Goal: Task Accomplishment & Management: Manage account settings

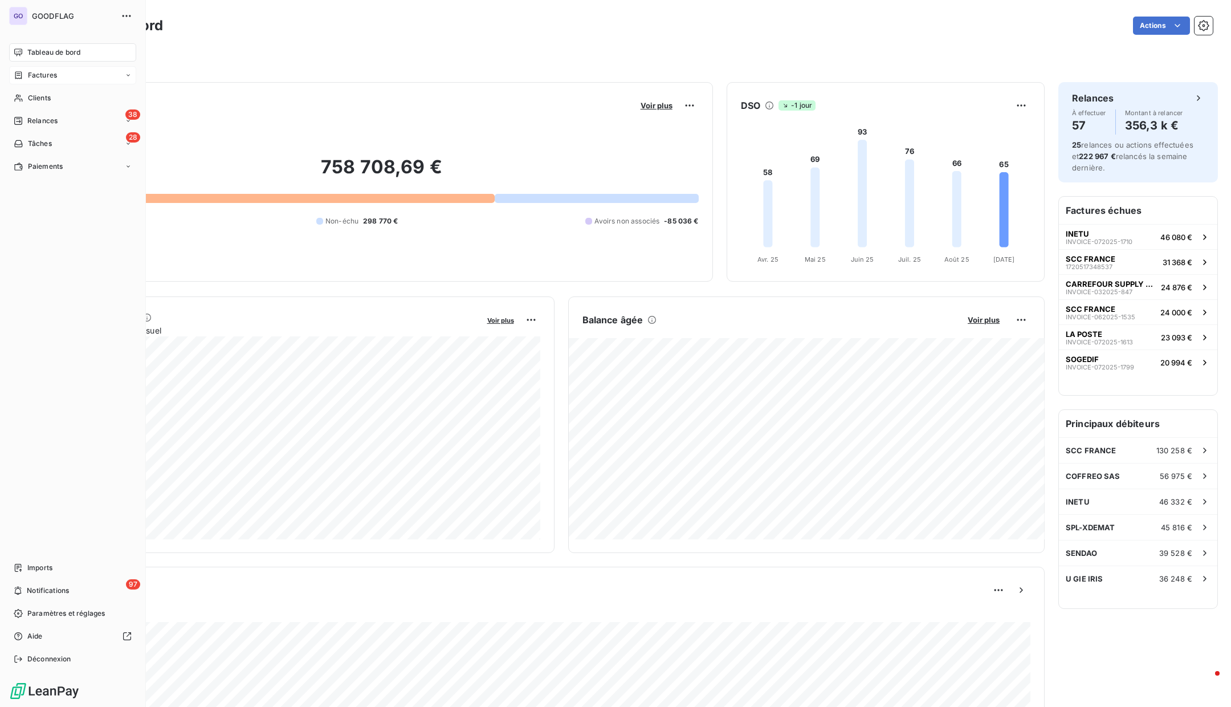
click at [22, 75] on icon at bounding box center [19, 75] width 10 height 9
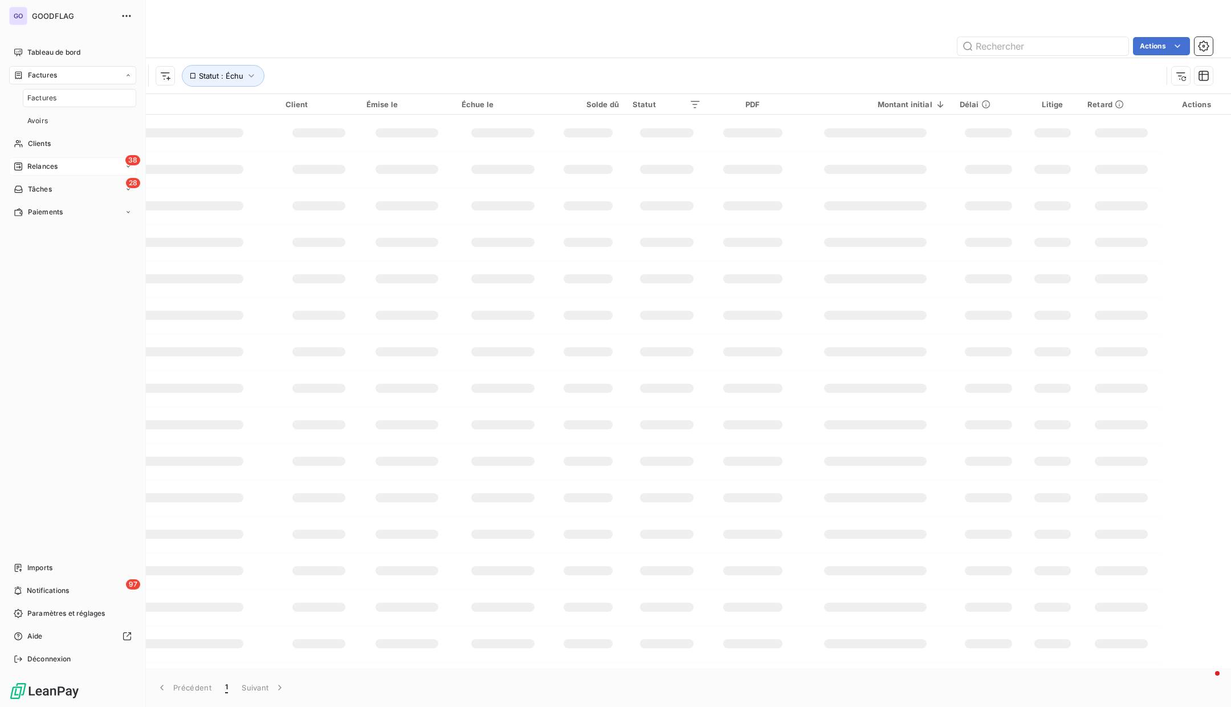
click at [41, 169] on span "Relances" at bounding box center [42, 166] width 30 height 10
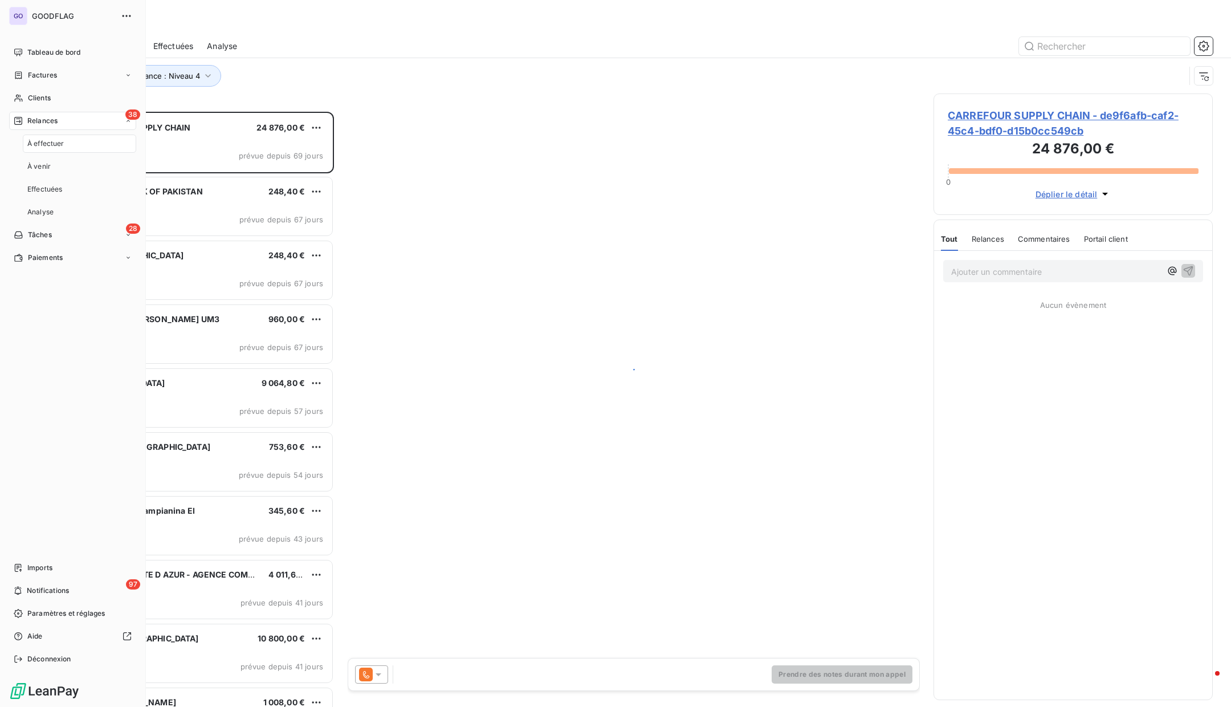
scroll to position [595, 279]
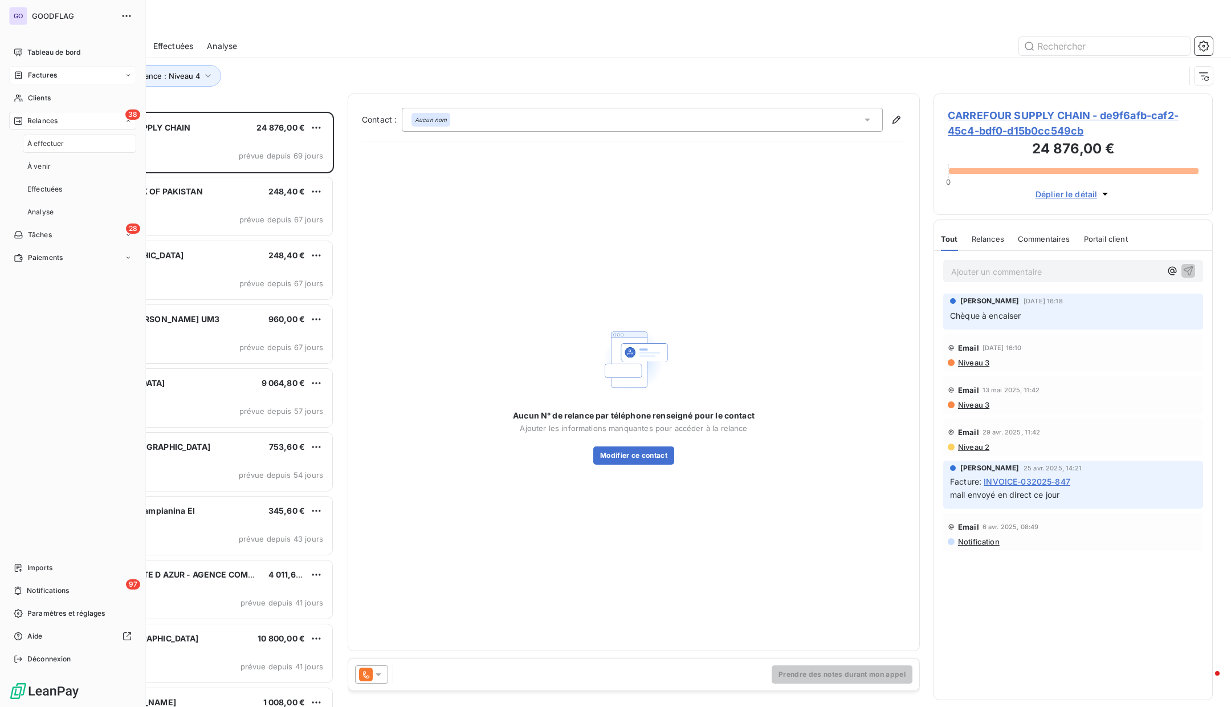
click at [63, 80] on div "Factures" at bounding box center [72, 75] width 127 height 18
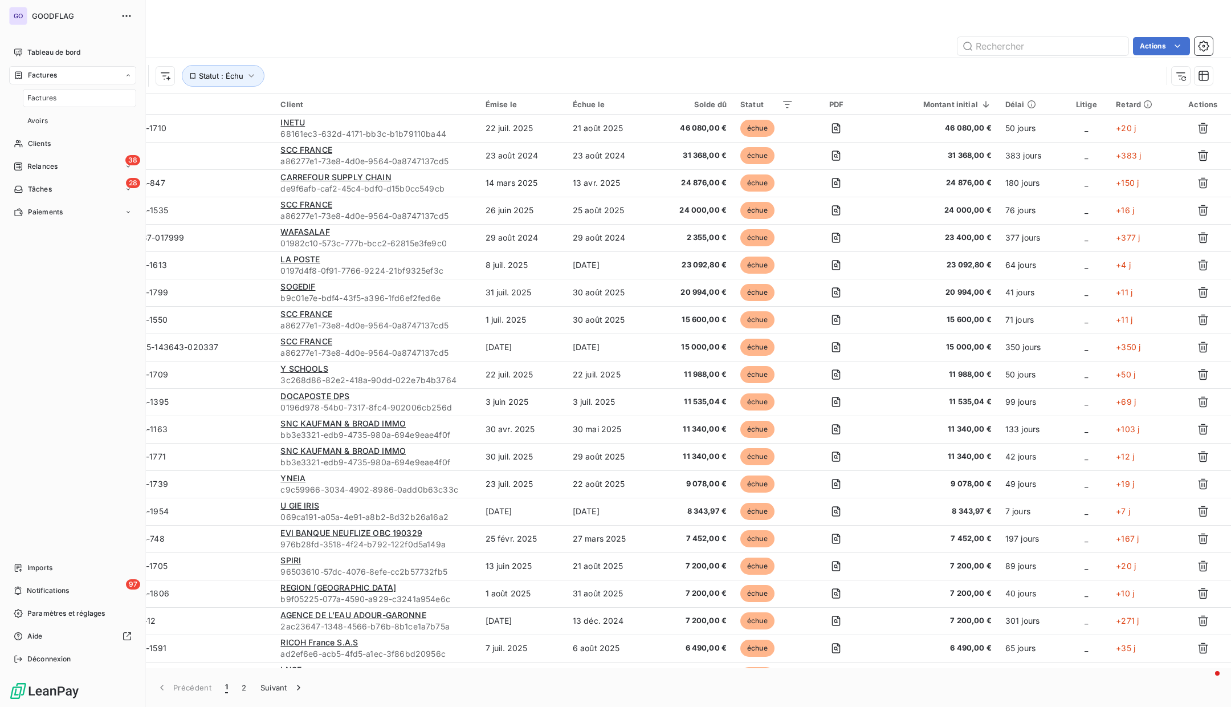
click at [52, 97] on span "Factures" at bounding box center [41, 98] width 29 height 10
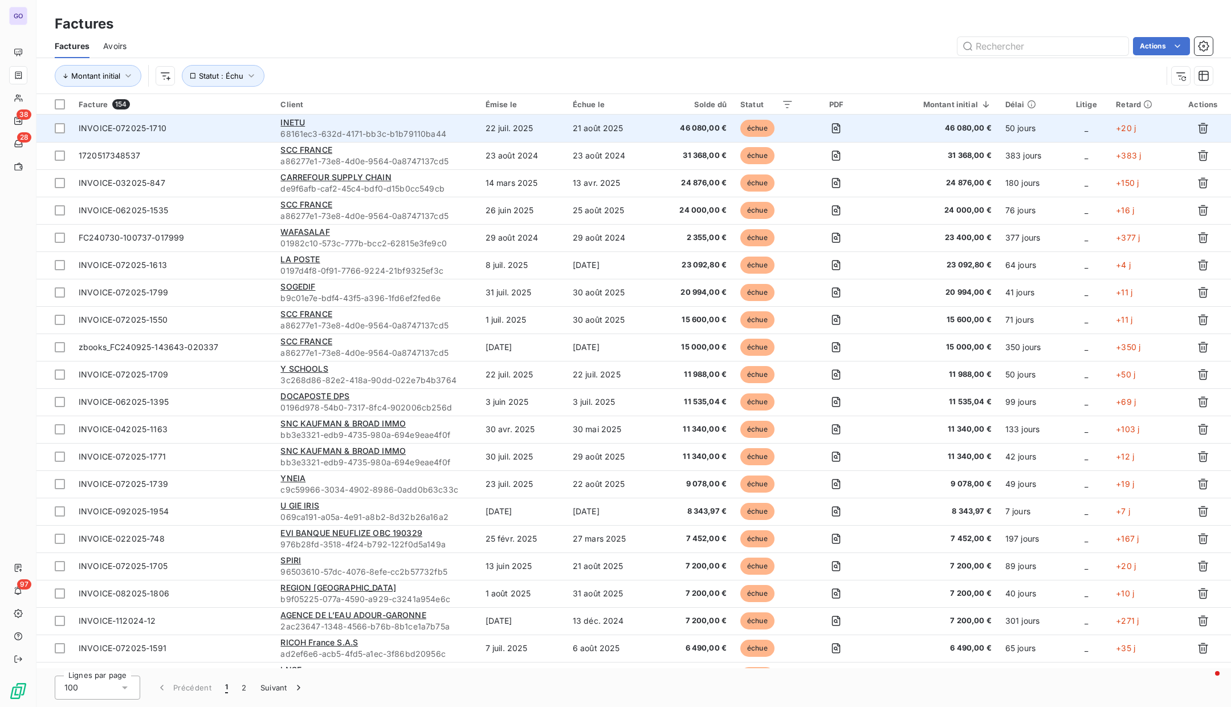
click at [379, 136] on span "68161ec3-632d-4171-bb3c-b1b79110ba44" at bounding box center [375, 133] width 191 height 11
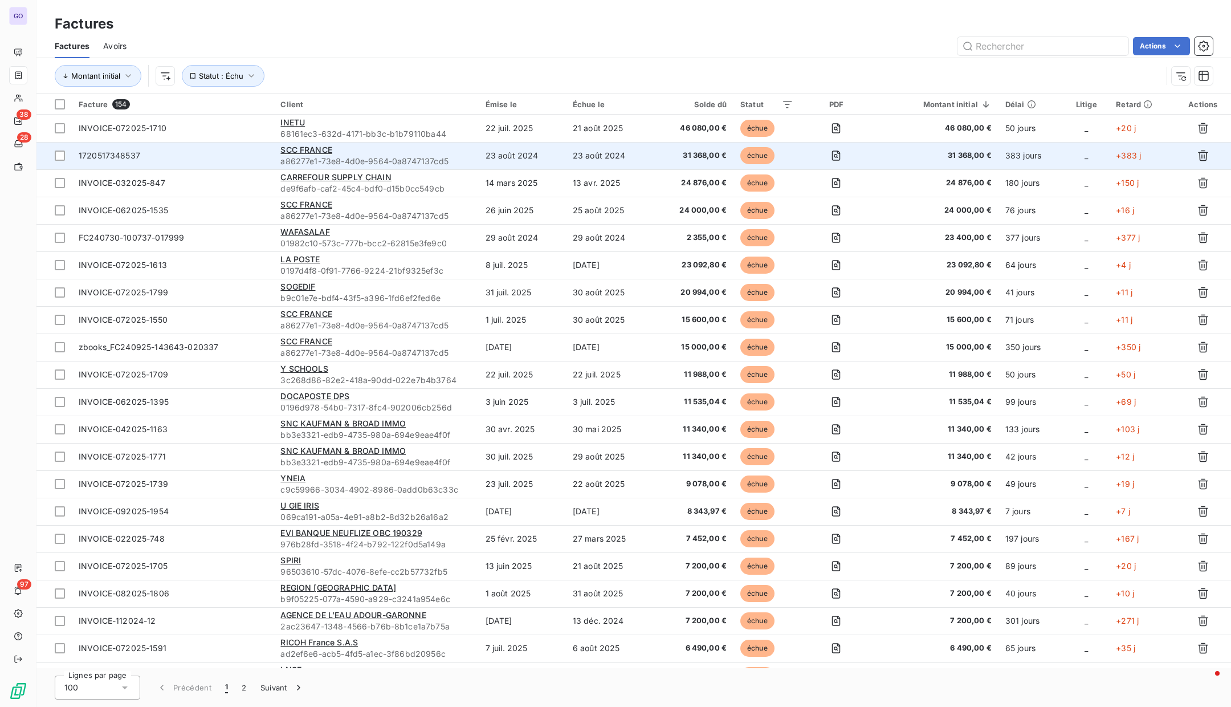
click at [344, 142] on td "SCC FRANCE a86277e1-73e8-4d0e-9564-0a8747137cd5" at bounding box center [376, 155] width 205 height 27
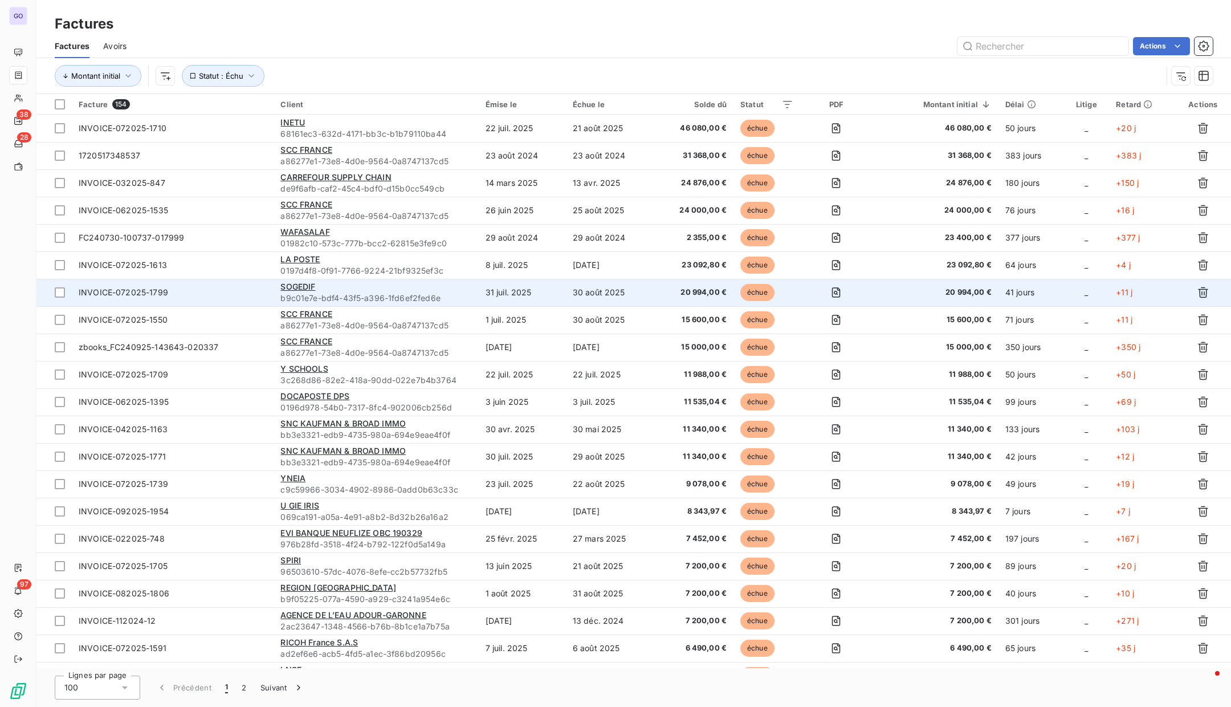
click at [366, 300] on span "b9c01e7e-bdf4-43f5-a396-1fd6ef2fed6e" at bounding box center [375, 297] width 191 height 11
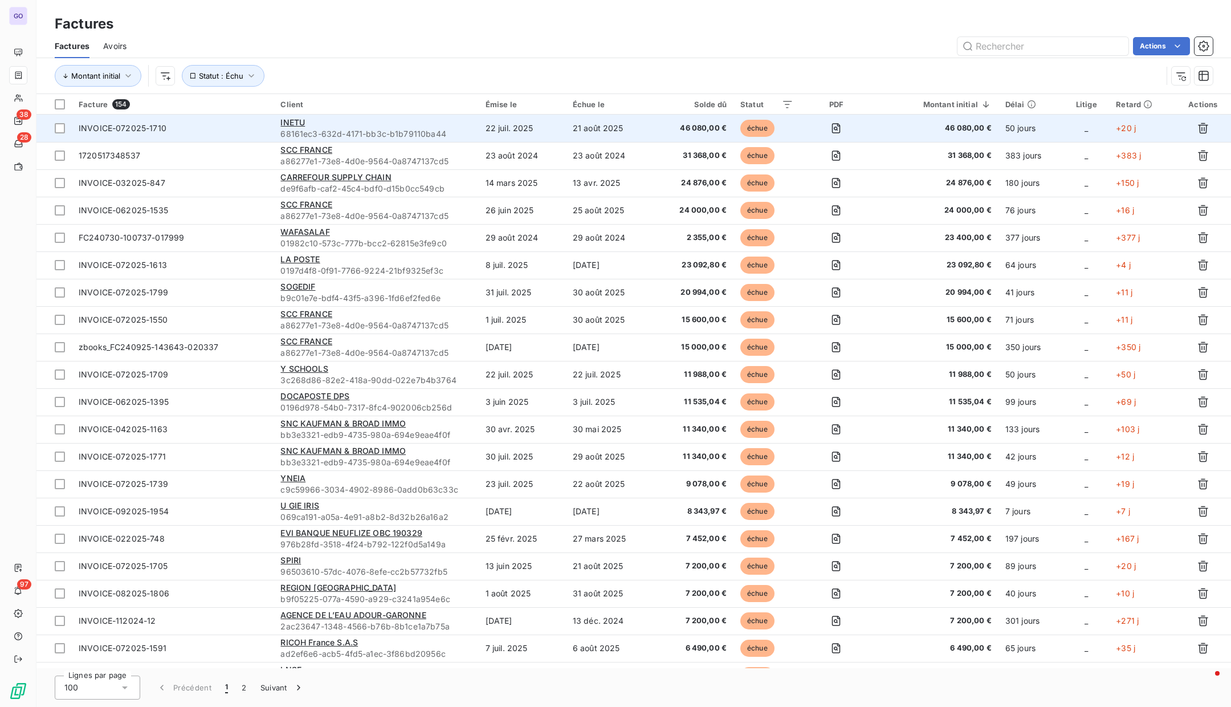
click at [225, 129] on span "INVOICE-072025-1710" at bounding box center [173, 128] width 188 height 11
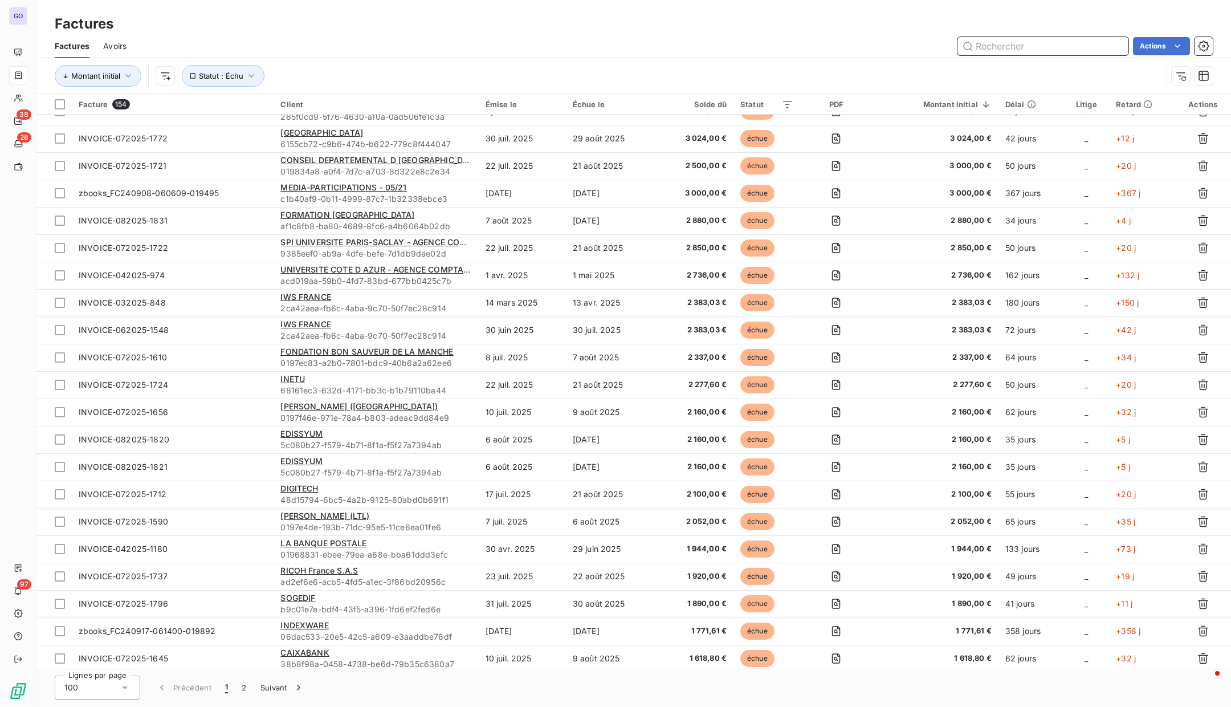
scroll to position [2182, 0]
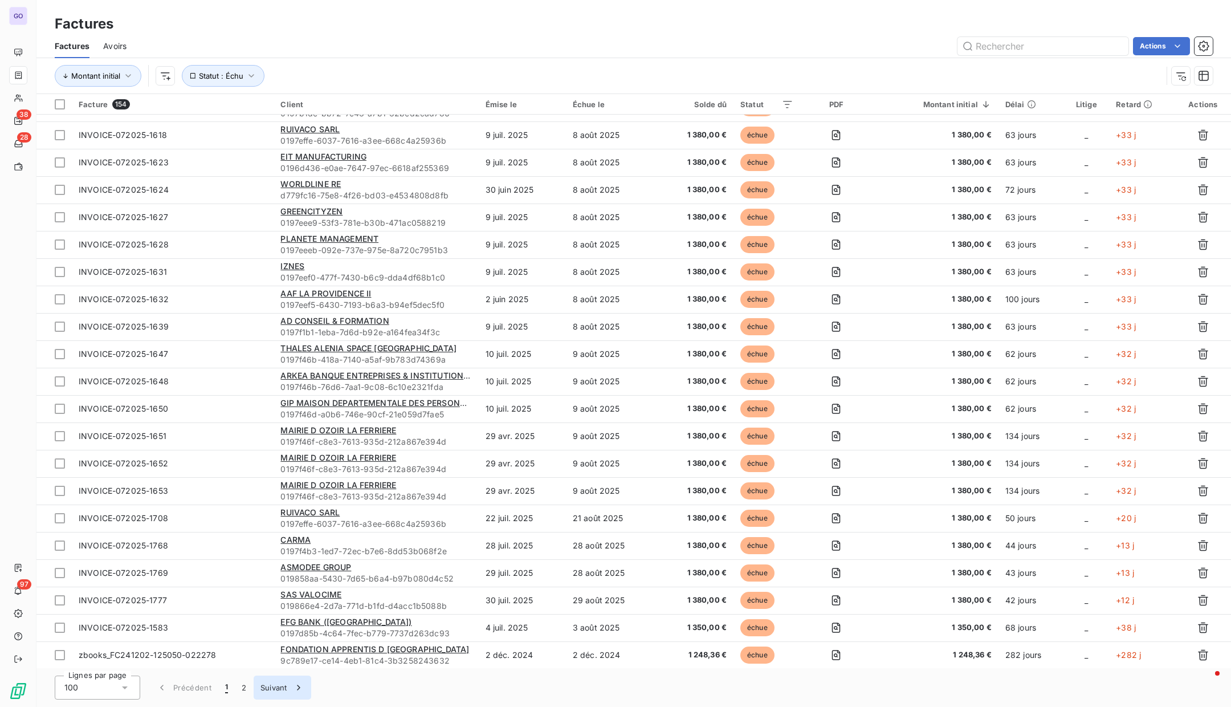
click at [266, 695] on button "Suivant" at bounding box center [283, 687] width 58 height 24
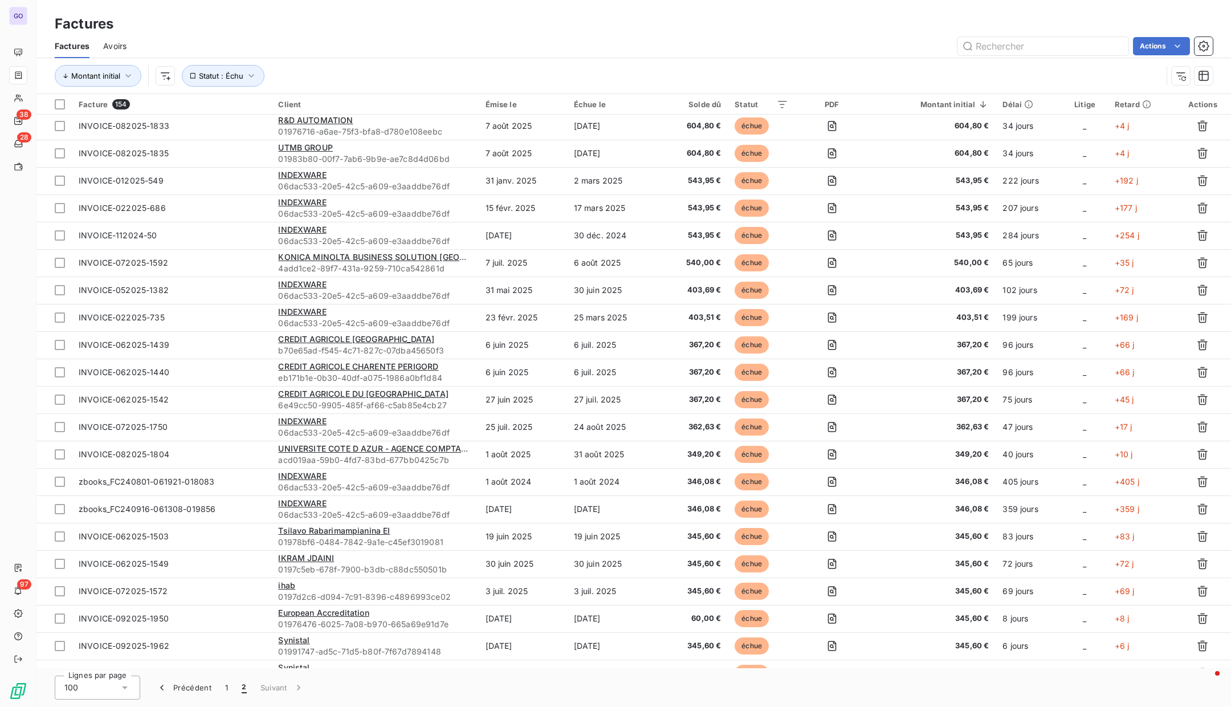
scroll to position [923, 0]
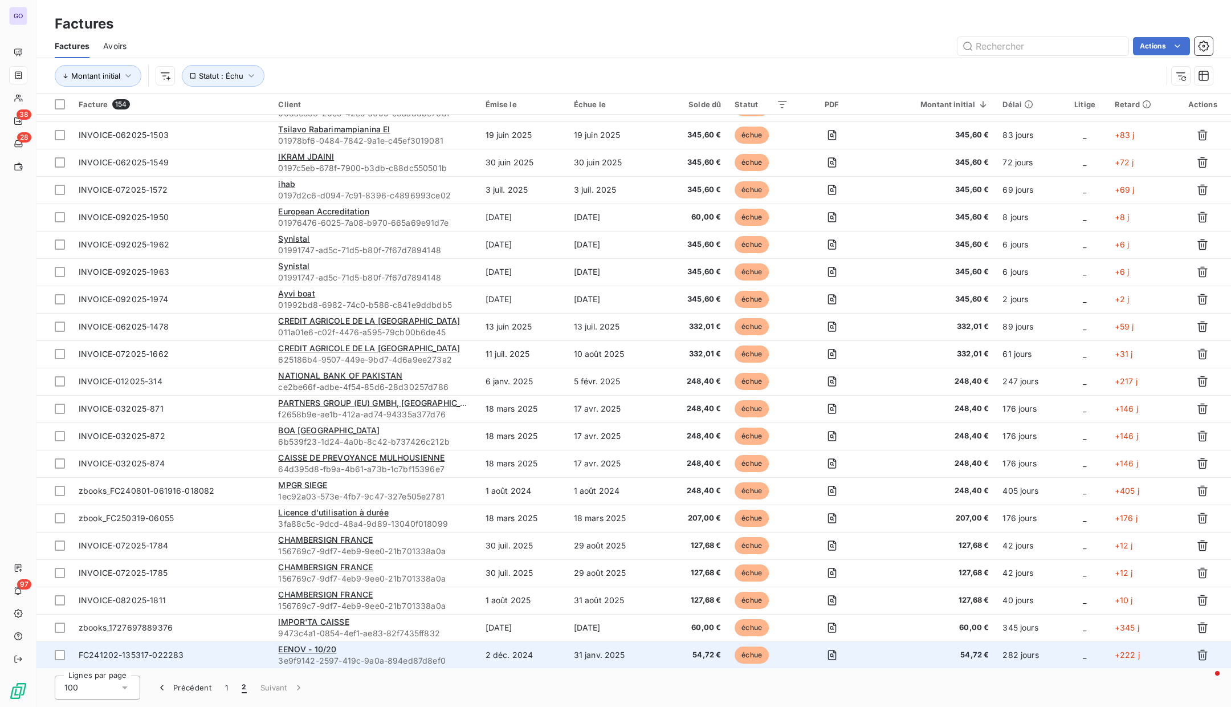
click at [229, 650] on span "FC241202-135317-022283" at bounding box center [172, 654] width 186 height 11
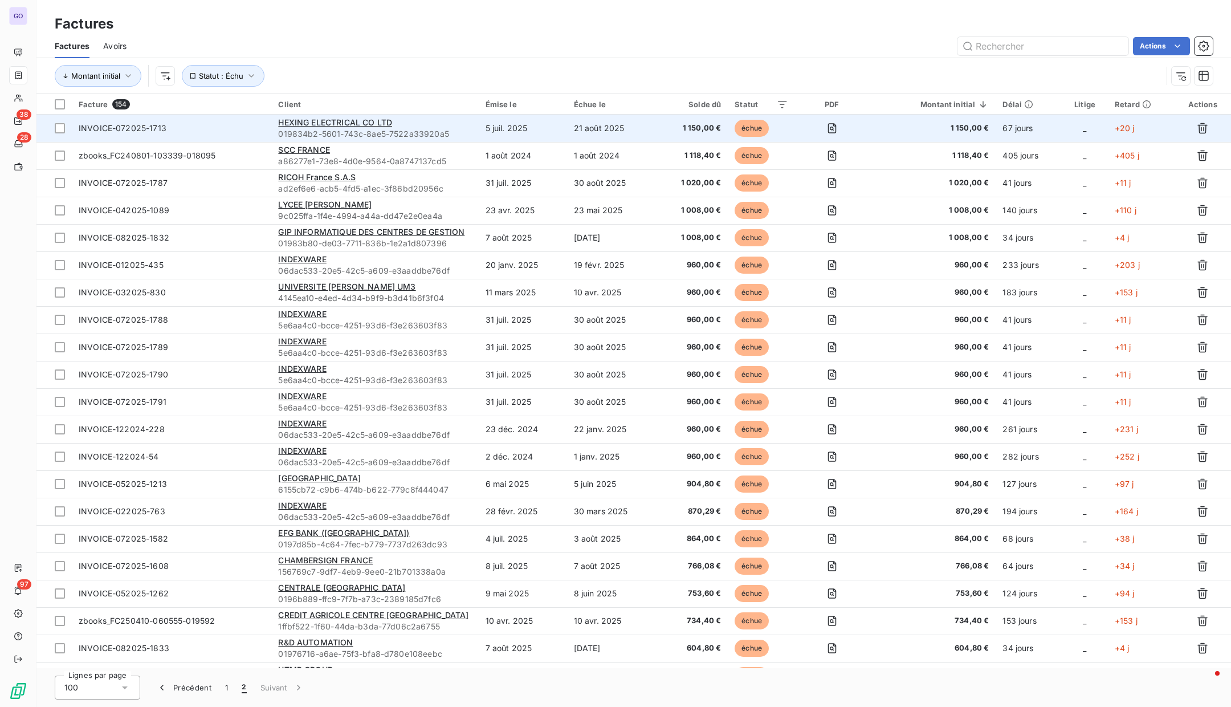
click at [430, 125] on div "HEXING ELECTRICAL CO LTD" at bounding box center [374, 122] width 193 height 11
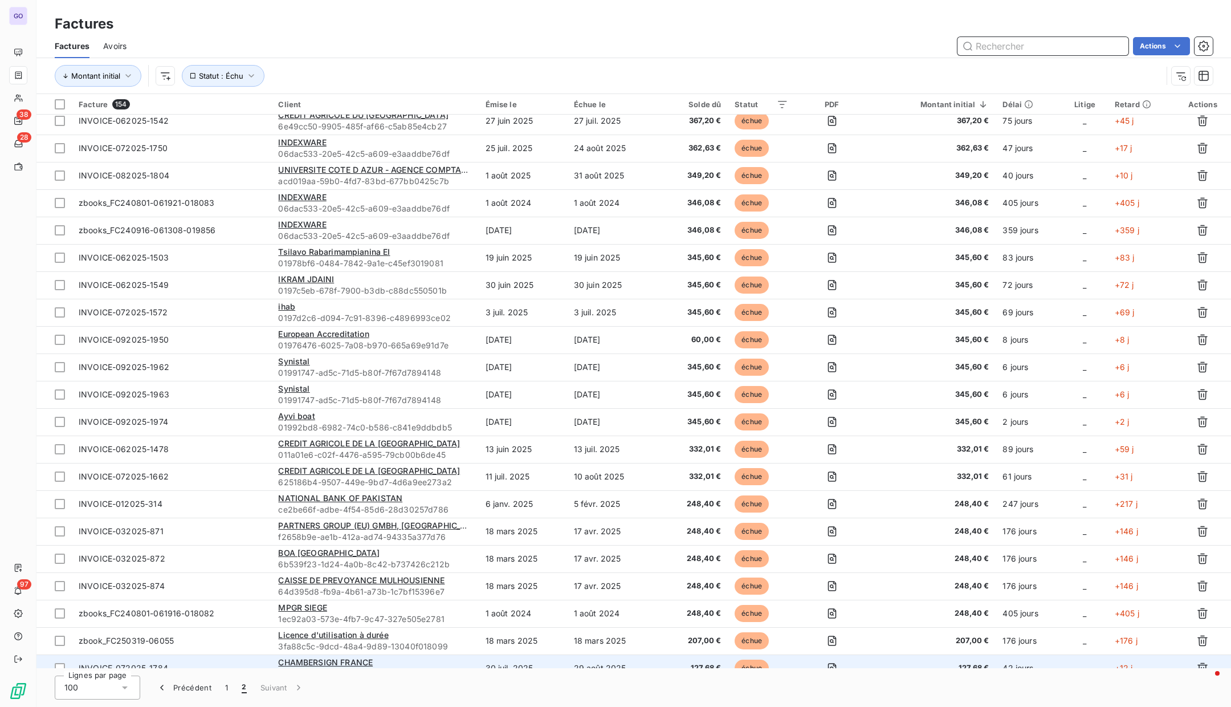
scroll to position [923, 0]
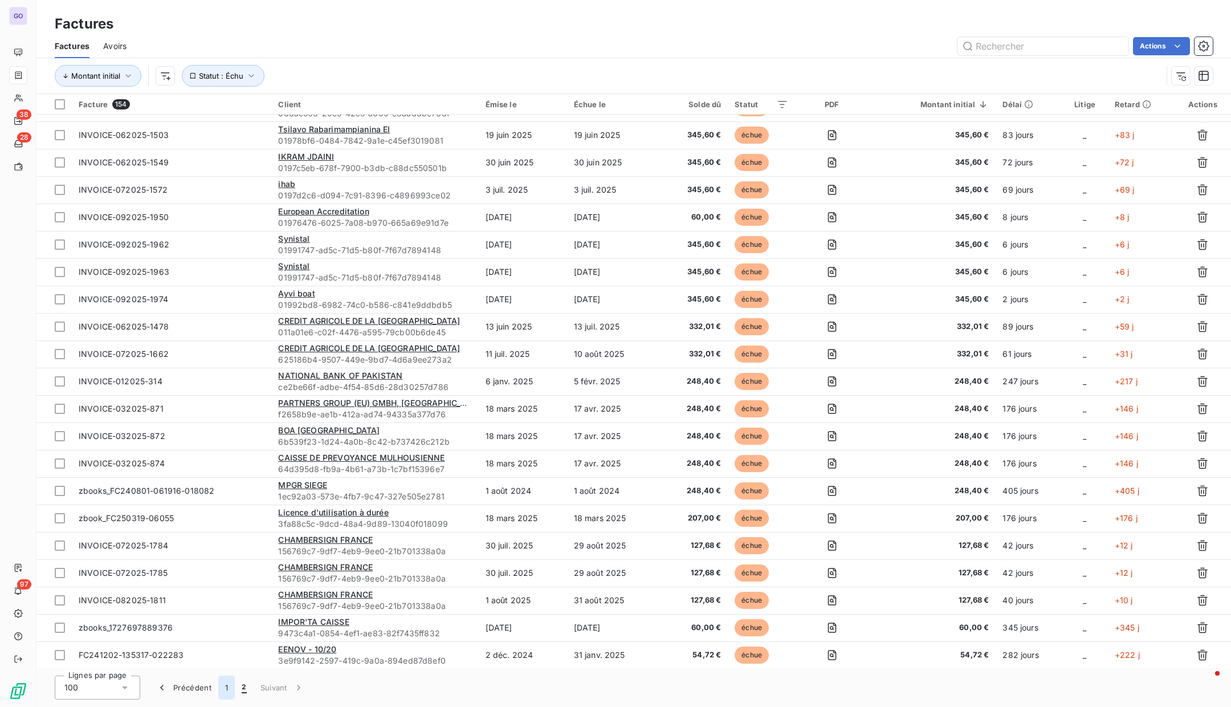
click at [227, 686] on button "1" at bounding box center [226, 687] width 17 height 24
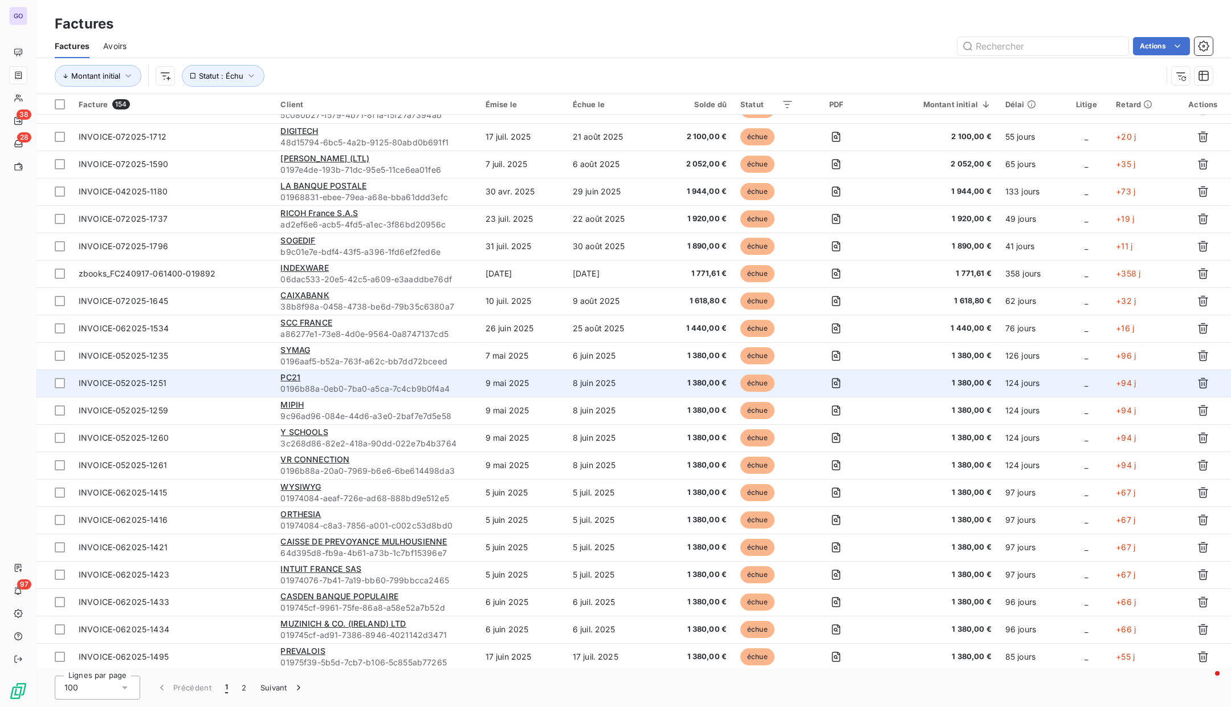
scroll to position [1592, 0]
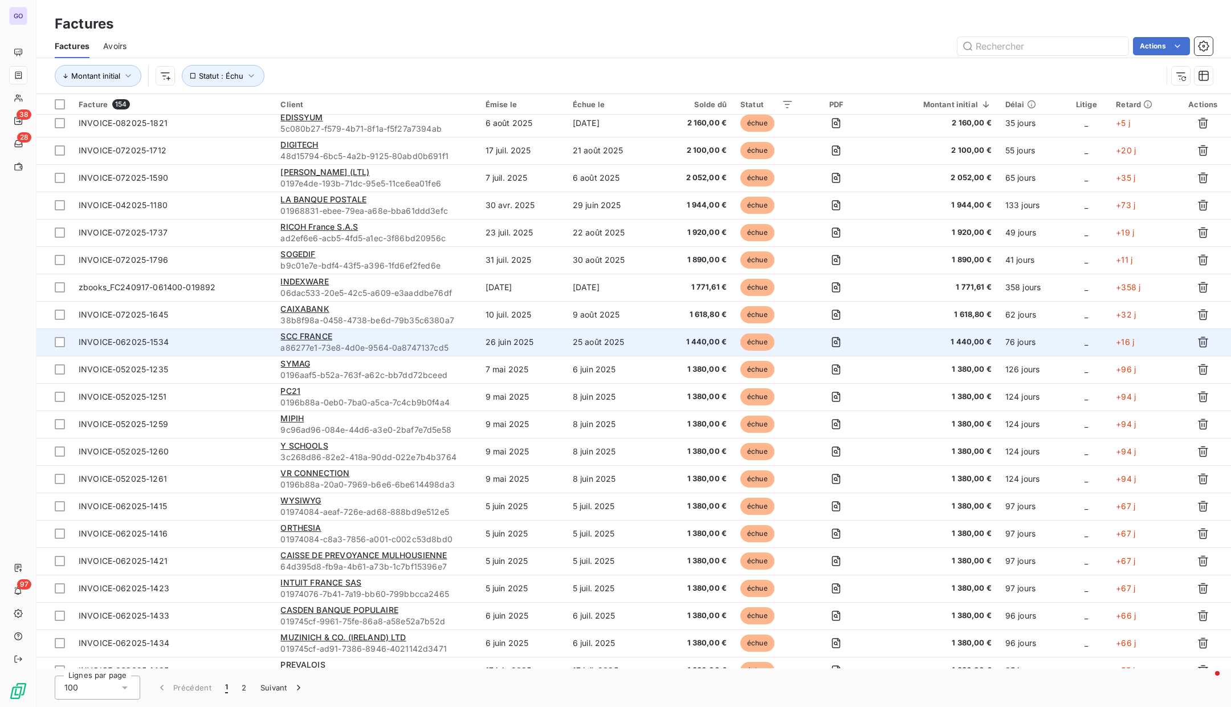
click at [655, 336] on td "1 440,00 €" at bounding box center [694, 341] width 80 height 27
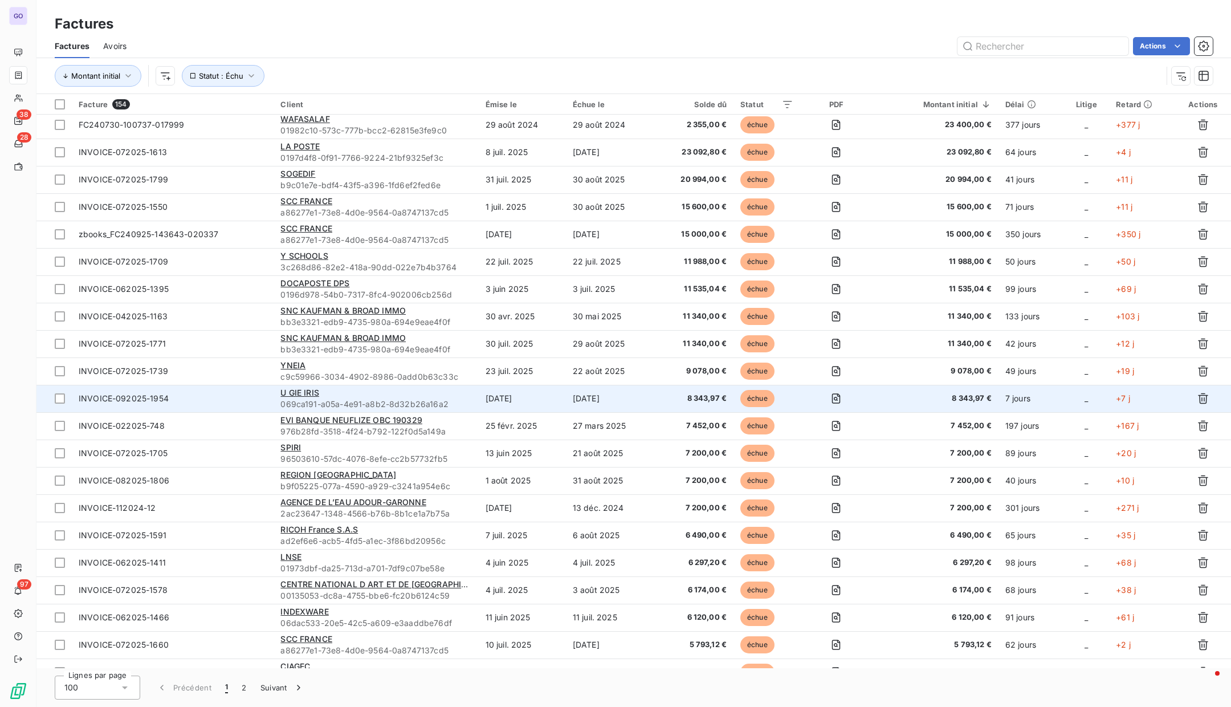
scroll to position [123, 0]
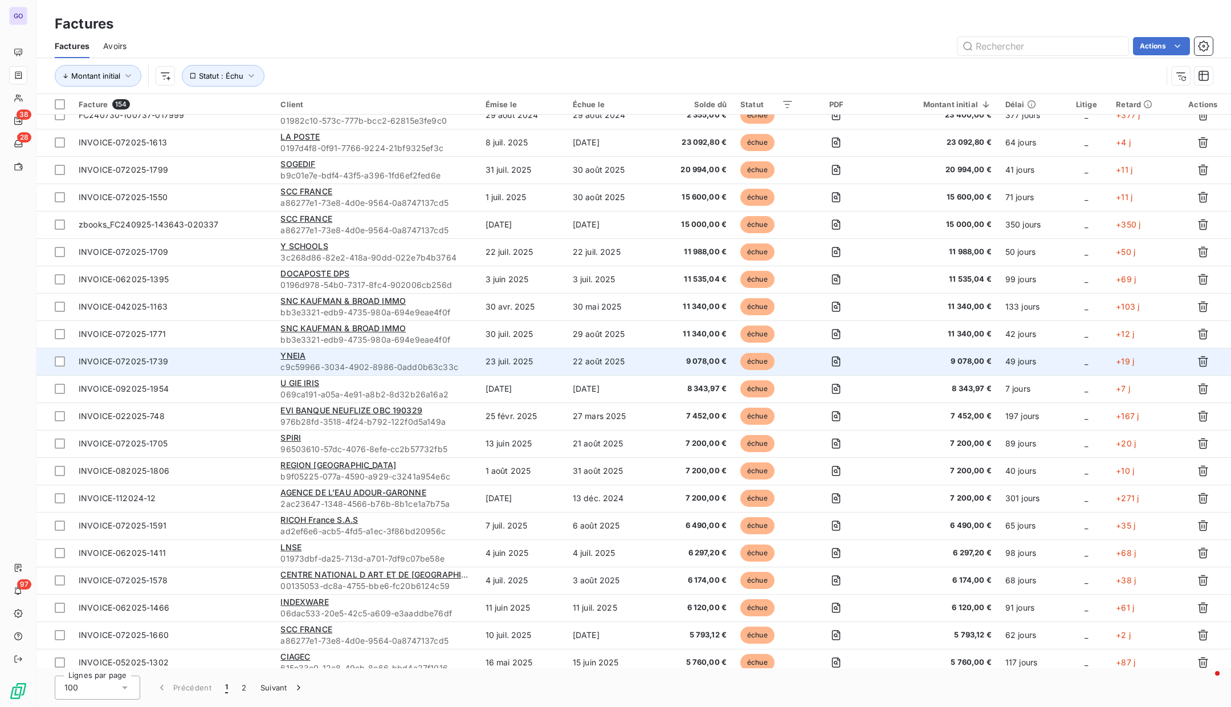
click at [400, 364] on span "c9c59966-3034-4902-8986-0add0b63c33c" at bounding box center [375, 366] width 191 height 11
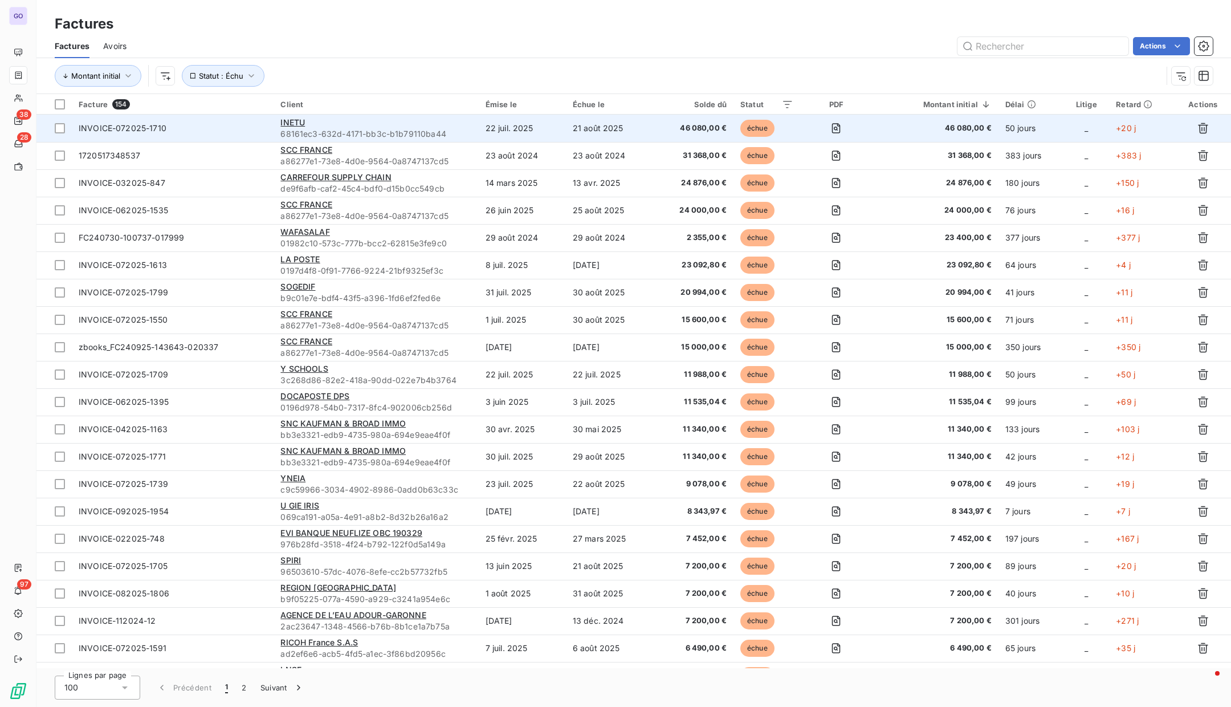
click at [389, 136] on span "68161ec3-632d-4171-bb3c-b1b79110ba44" at bounding box center [375, 133] width 191 height 11
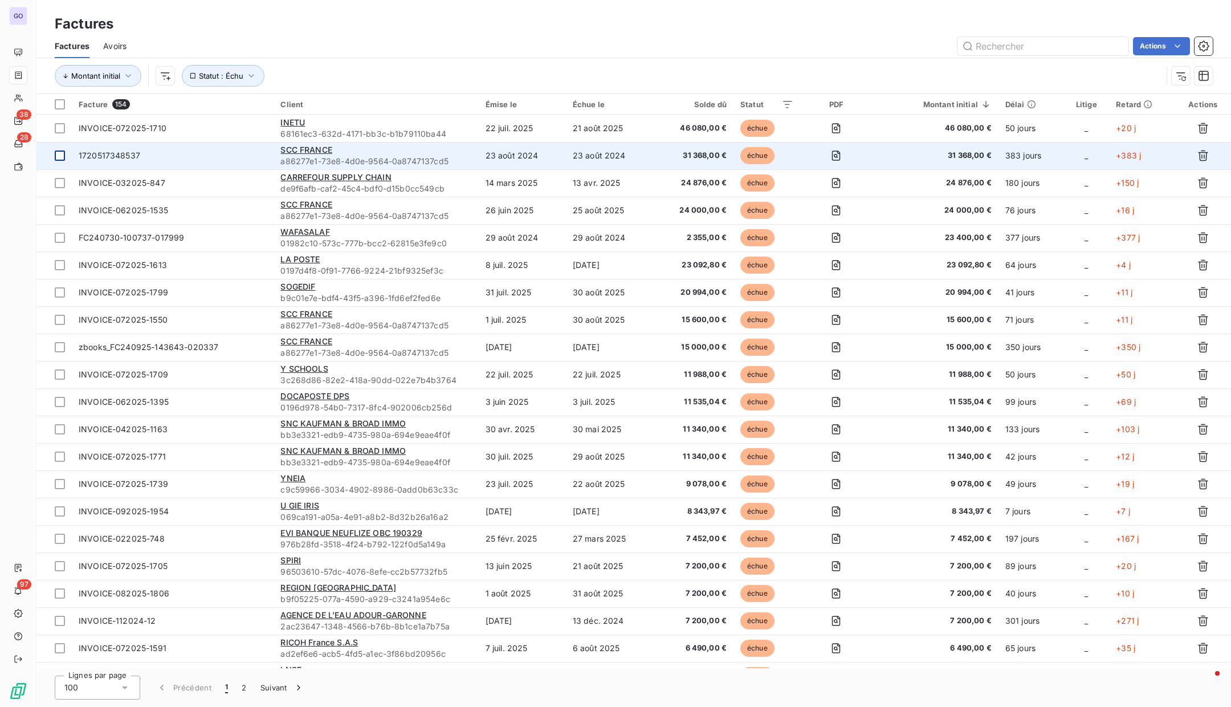
click at [60, 154] on div at bounding box center [60, 155] width 10 height 10
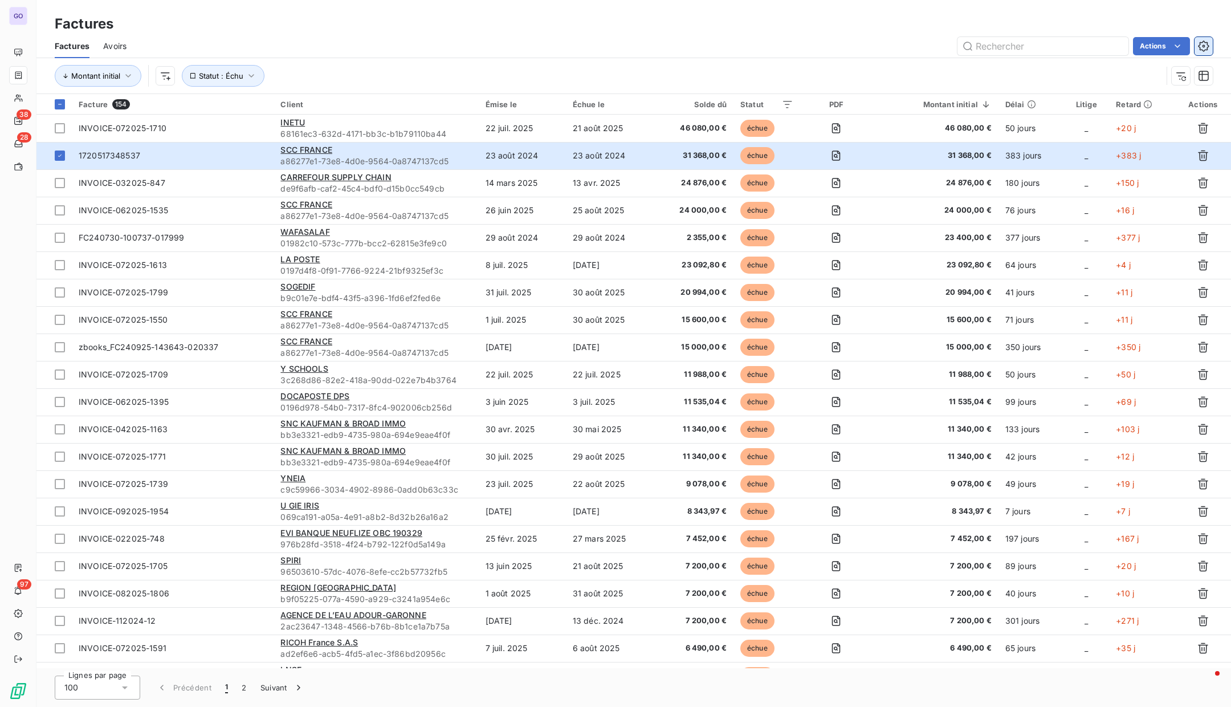
click at [1204, 48] on icon "button" at bounding box center [1203, 45] width 11 height 11
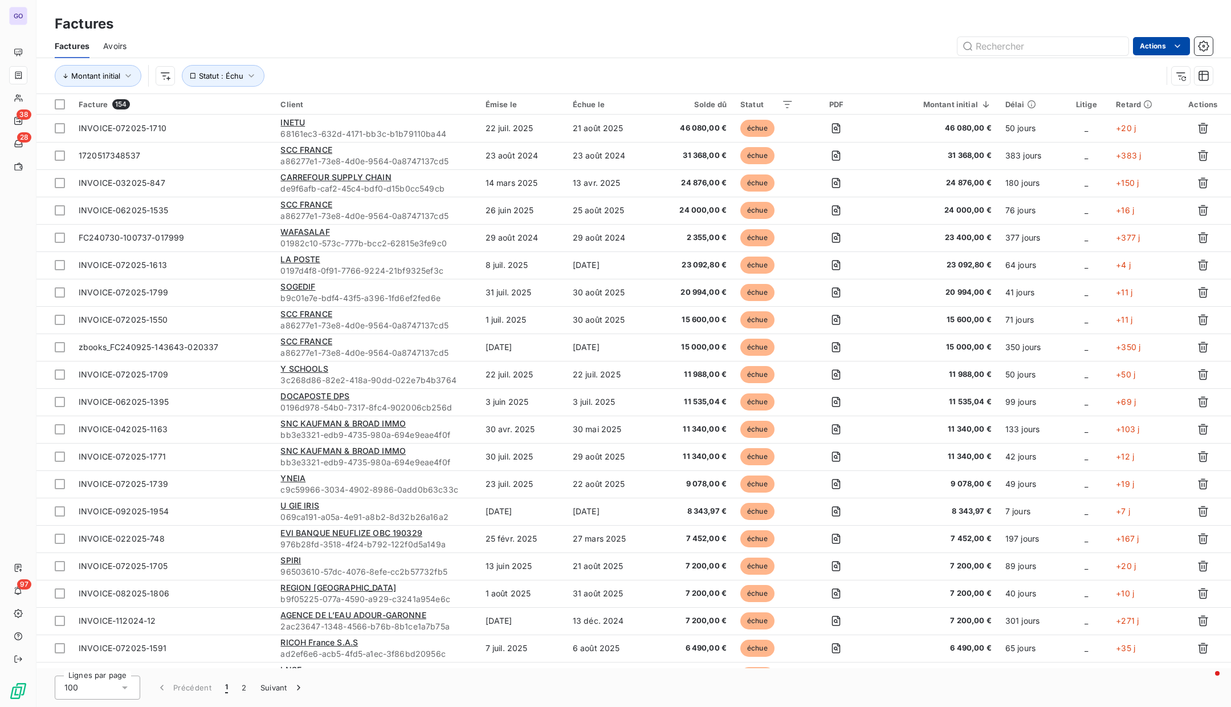
click at [1166, 54] on html "GO 38 28 97 Factures Factures Avoirs Actions Montant initial Statut : Échu Fact…" at bounding box center [615, 353] width 1231 height 707
click at [1137, 30] on html "GO 38 28 97 Factures Factures Avoirs Actions Mettre les factures en litige (0 f…" at bounding box center [615, 353] width 1231 height 707
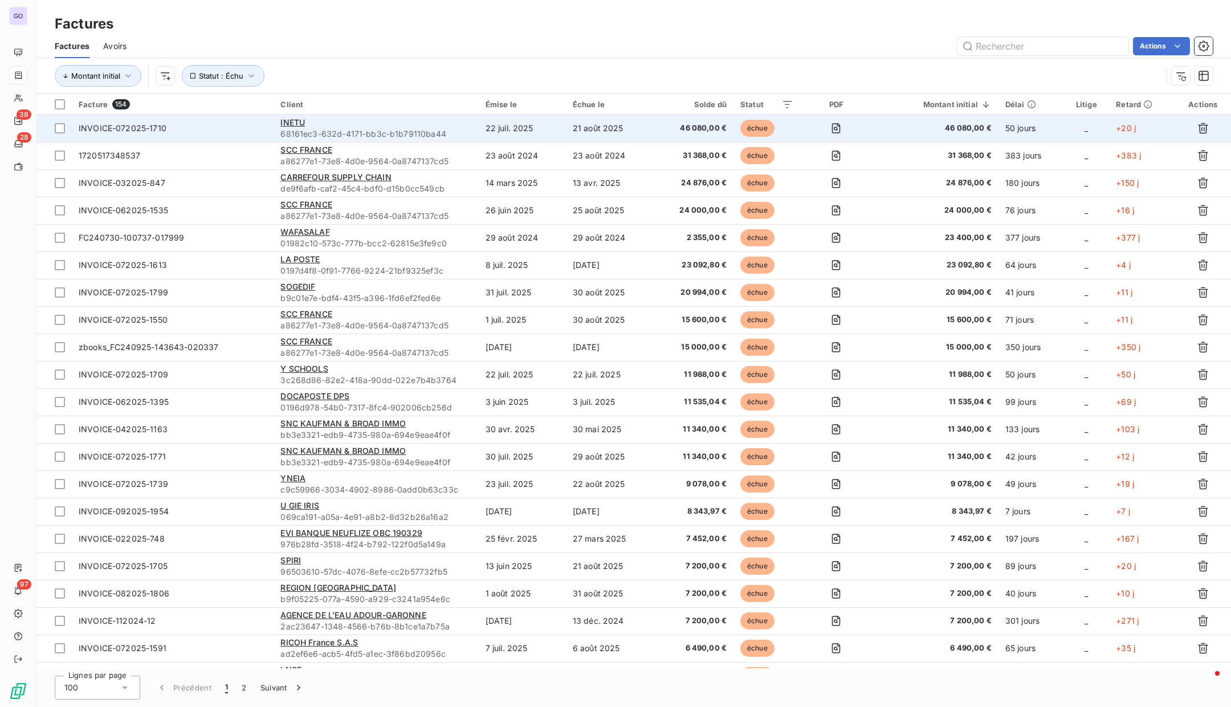
click at [132, 123] on span "INVOICE-072025-1710" at bounding box center [123, 128] width 88 height 10
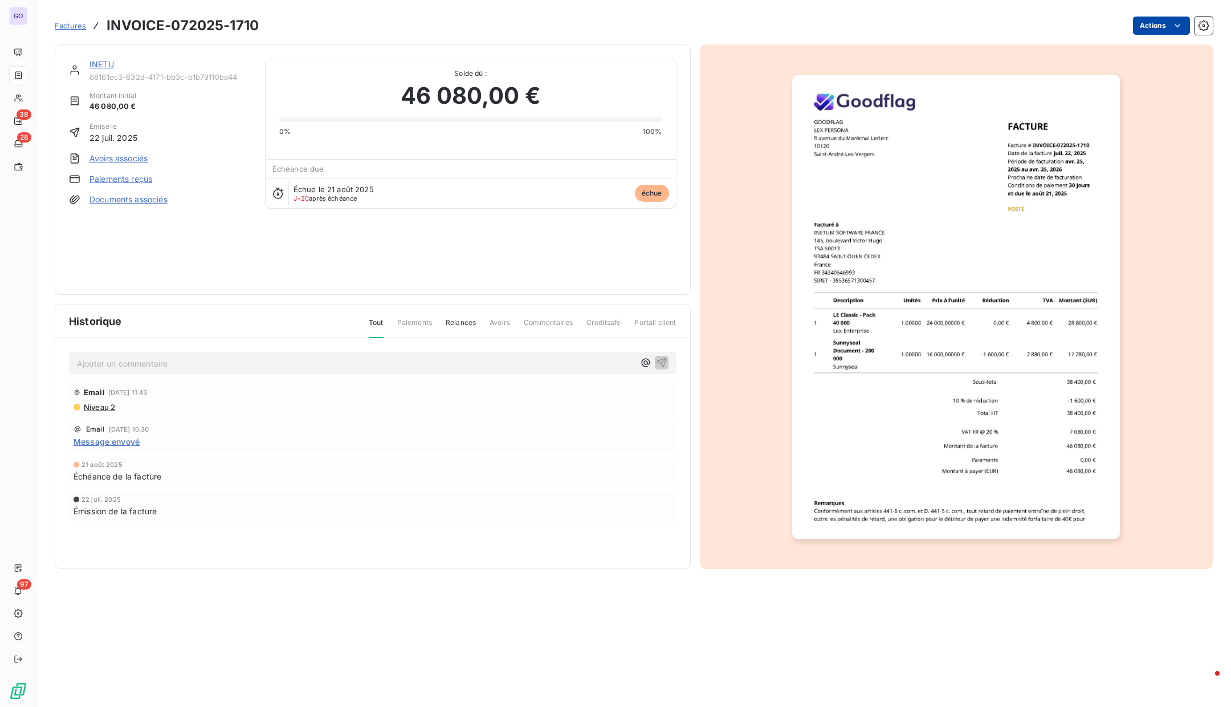
click at [1151, 34] on html "GO 38 28 97 Factures INVOICE-072025-1710 Actions INETU 68161ec3-632d-4171-bb3c-…" at bounding box center [615, 353] width 1231 height 707
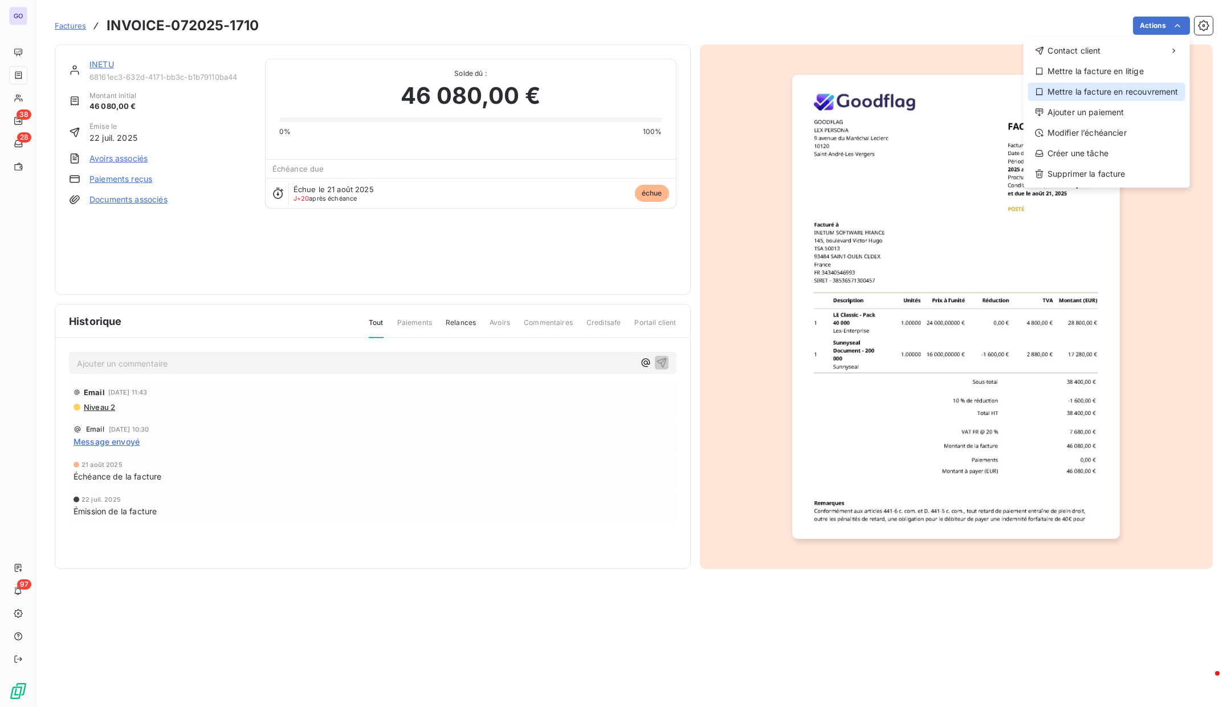
click at [1131, 96] on div "Mettre la facture en recouvrement" at bounding box center [1106, 92] width 157 height 18
click at [1161, 27] on html "GO 38 28 97 Factures INVOICE-072025-1710 Actions Contact client Mettre la factu…" at bounding box center [615, 353] width 1231 height 707
click at [1115, 138] on div "Modifier l’échéancier" at bounding box center [1106, 133] width 157 height 18
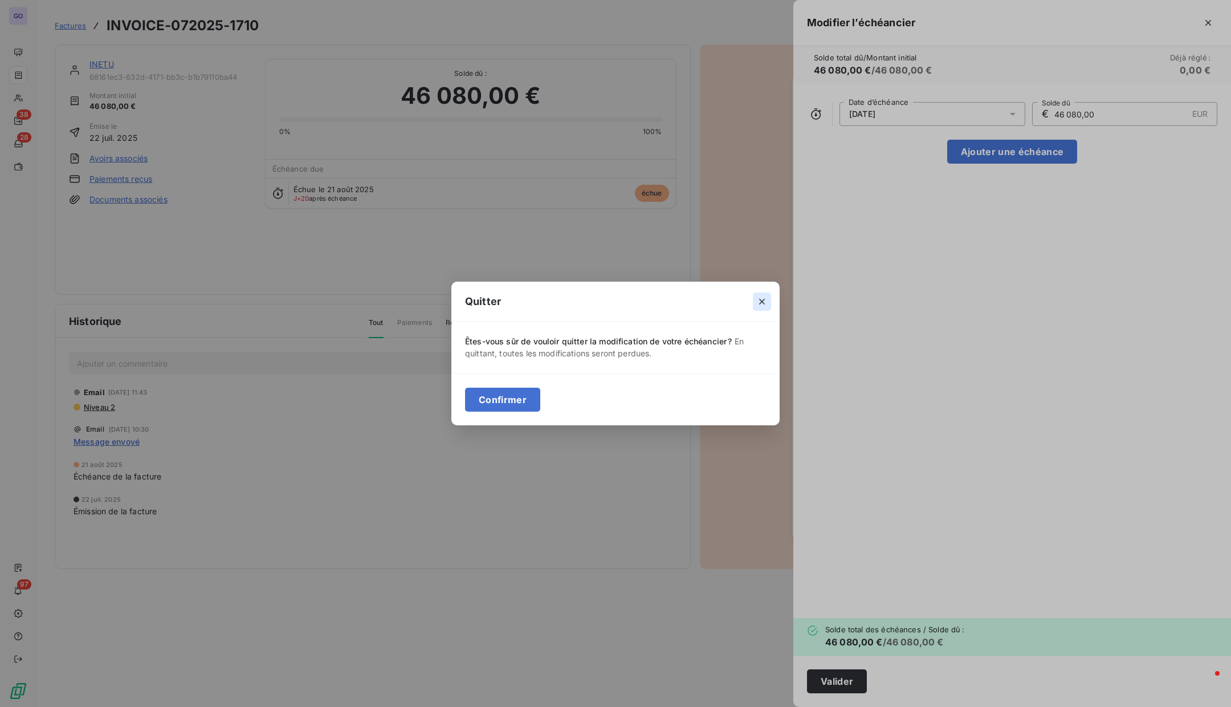
click at [758, 300] on icon "button" at bounding box center [761, 301] width 11 height 11
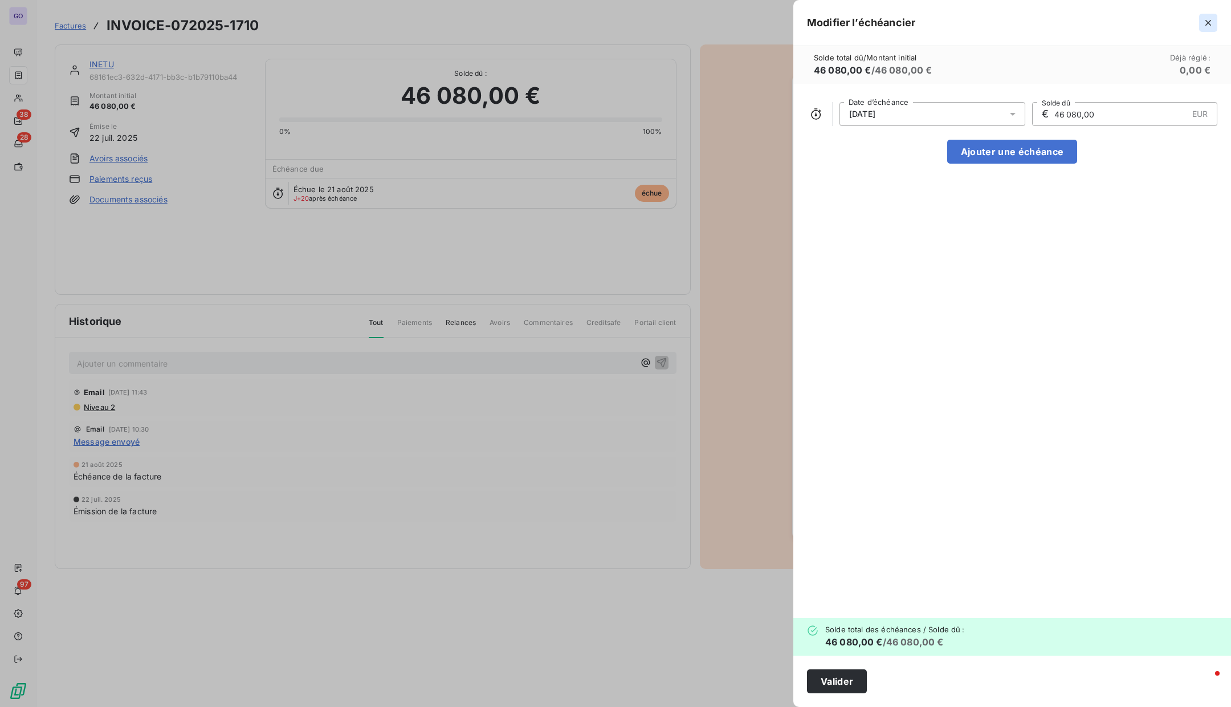
click at [1210, 16] on button "button" at bounding box center [1208, 23] width 18 height 18
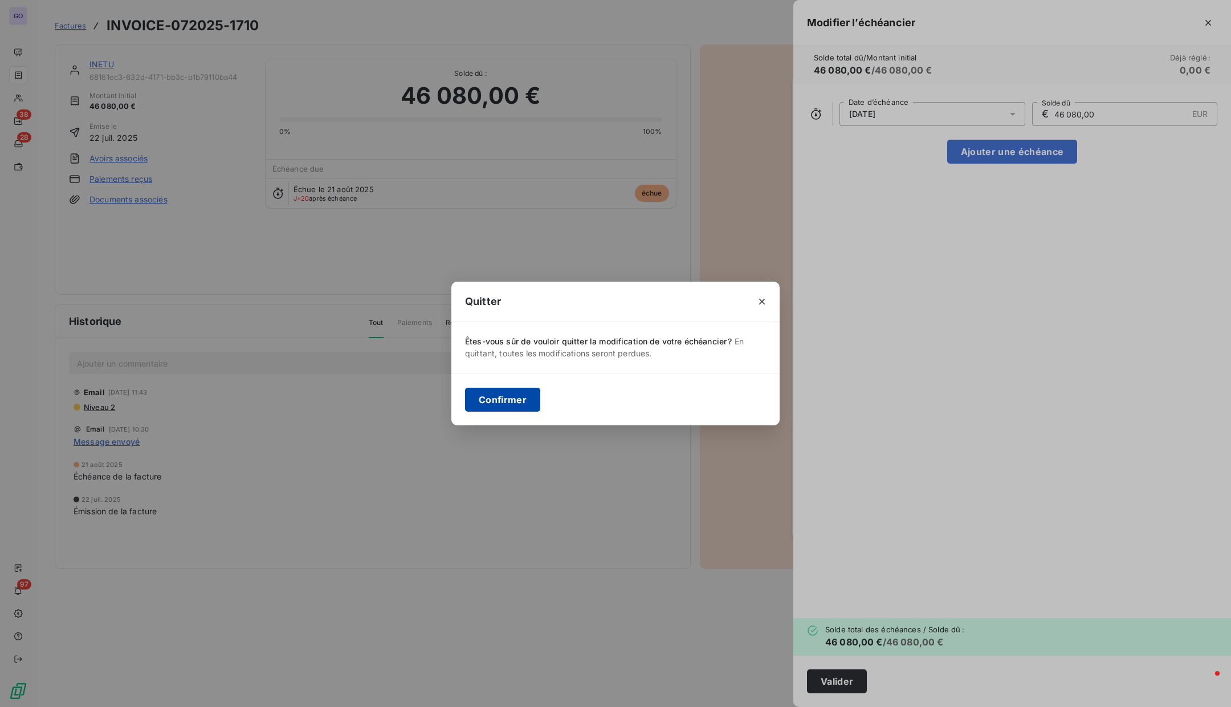
click at [522, 393] on button "Confirmer" at bounding box center [502, 400] width 75 height 24
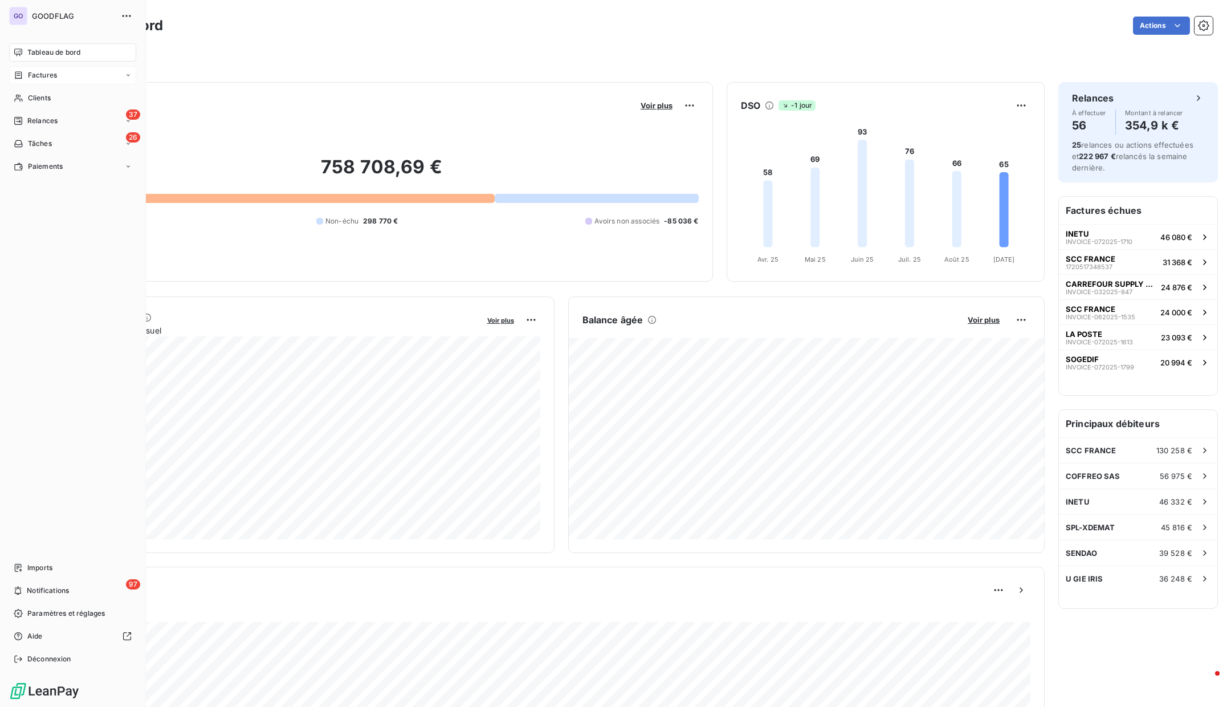
click at [21, 76] on icon at bounding box center [18, 74] width 7 height 7
click at [47, 101] on span "Factures" at bounding box center [41, 98] width 29 height 10
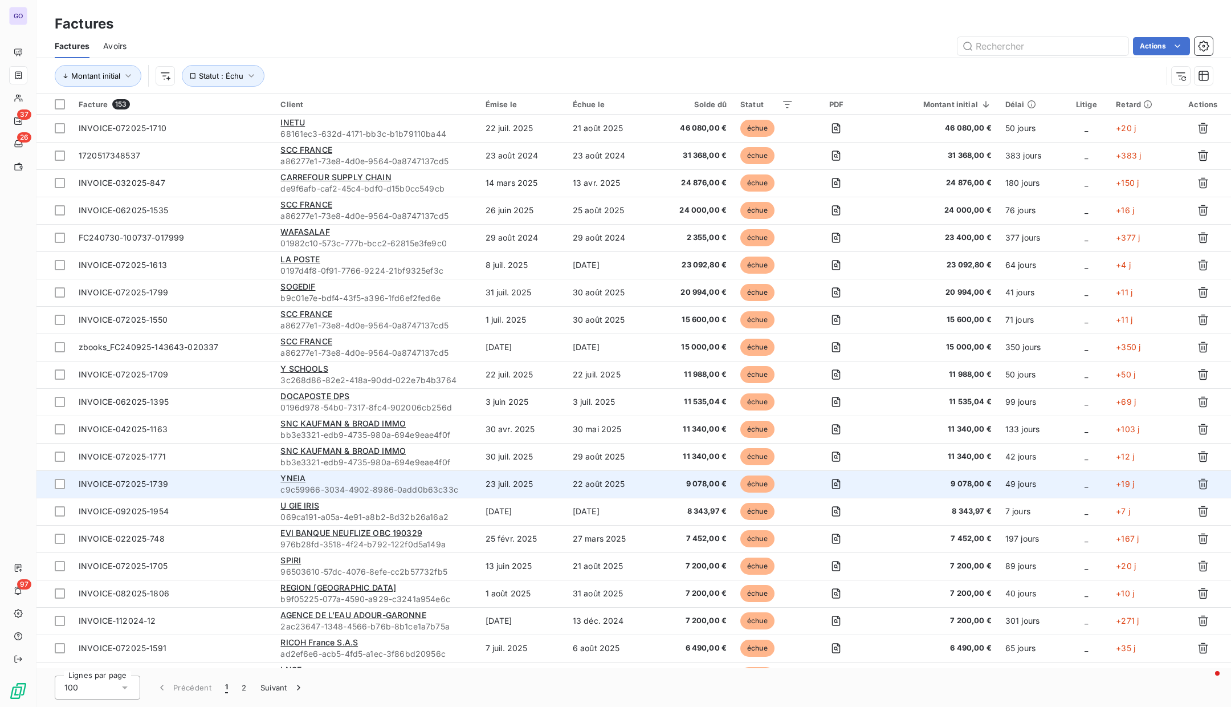
click at [327, 485] on span "c9c59966-3034-4902-8986-0add0b63c33c" at bounding box center [375, 489] width 191 height 11
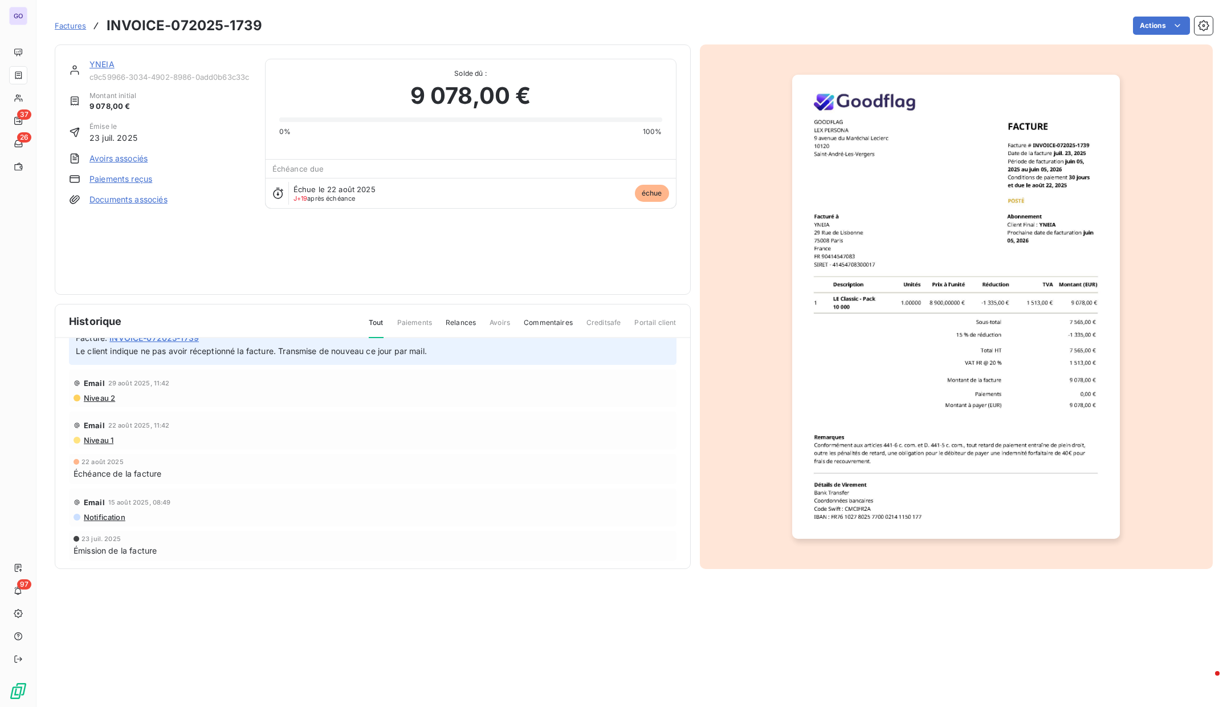
scroll to position [66, 0]
click at [170, 428] on div "Email 22 août 2025, 11:42" at bounding box center [373, 421] width 598 height 18
click at [96, 431] on span "Niveau 1" at bounding box center [98, 435] width 31 height 9
click at [157, 512] on div "Notification" at bounding box center [373, 512] width 598 height 9
click at [139, 543] on span "Émission de la facture" at bounding box center [115, 546] width 83 height 12
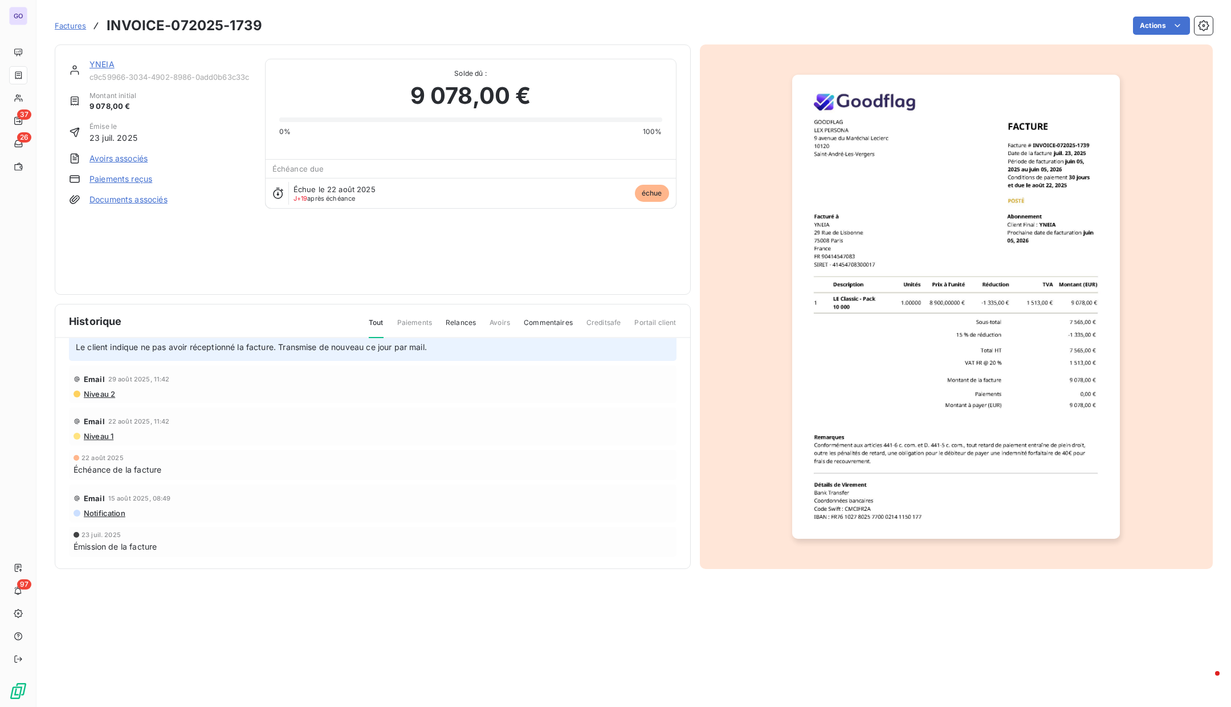
click at [133, 518] on div "Email 15 août 2025, 08:49 Notification" at bounding box center [373, 503] width 608 height 38
click at [146, 476] on div "22 août 2025 Échéance de la facture" at bounding box center [373, 465] width 608 height 30
click at [152, 503] on div "Email 15 août 2025, 08:49" at bounding box center [373, 498] width 598 height 18
click at [152, 436] on div "Niveau 1" at bounding box center [373, 435] width 598 height 9
